Goal: Complete application form: Complete application form

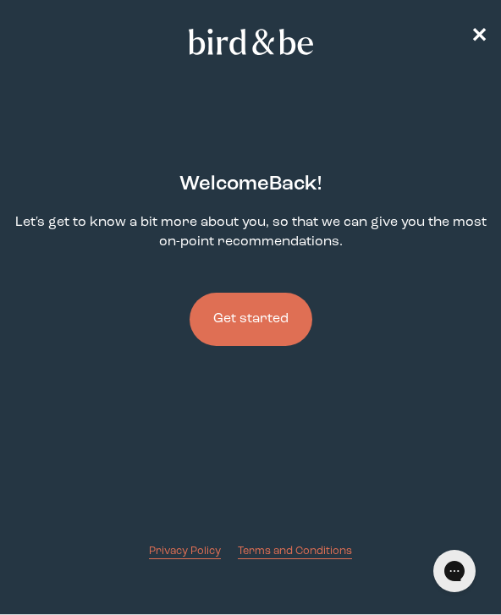
click at [289, 320] on button "Get started" at bounding box center [250, 319] width 123 height 53
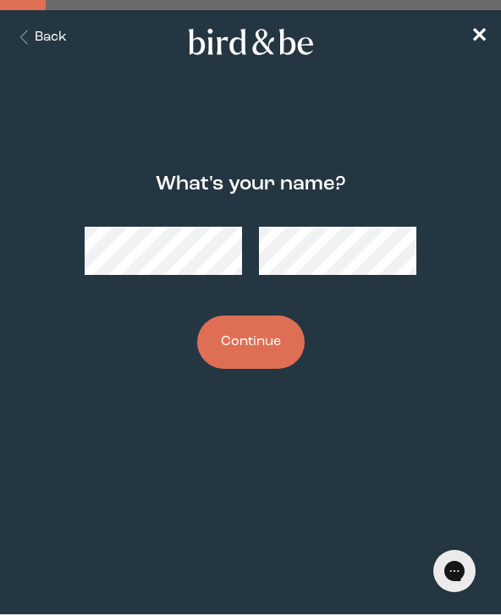
click at [272, 333] on button "Continue" at bounding box center [250, 341] width 107 height 53
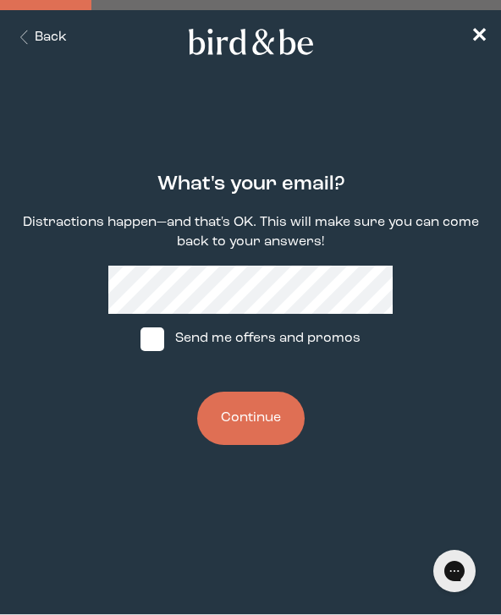
click at [263, 415] on button "Continue" at bounding box center [250, 418] width 107 height 53
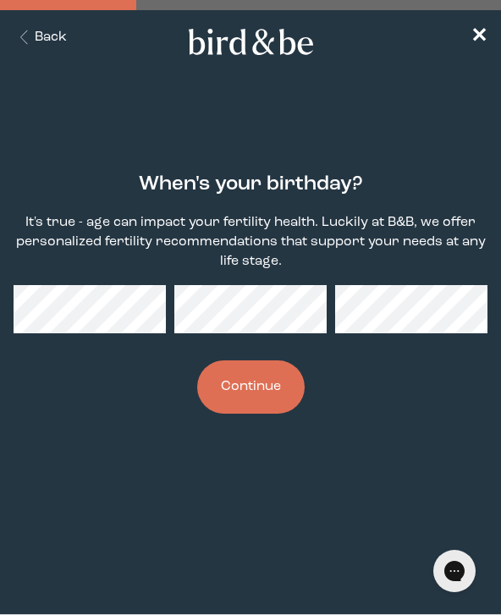
click at [486, 28] on nav "Back ✕" at bounding box center [250, 37] width 501 height 54
click at [465, 47] on nav "Back ✕" at bounding box center [250, 37] width 501 height 54
click at [465, 46] on nav "Back ✕" at bounding box center [250, 37] width 501 height 54
click at [481, 37] on span "✕" at bounding box center [478, 37] width 17 height 20
click at [480, 36] on span "✕" at bounding box center [478, 37] width 17 height 20
